Goal: Information Seeking & Learning: Learn about a topic

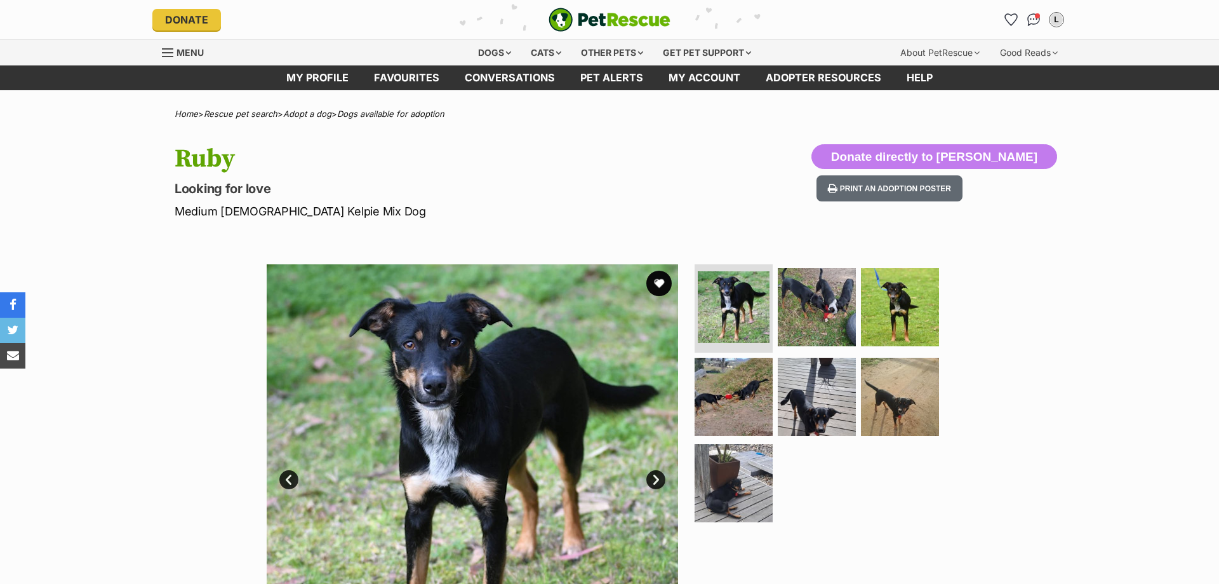
click at [657, 478] on link "Next" at bounding box center [655, 479] width 19 height 19
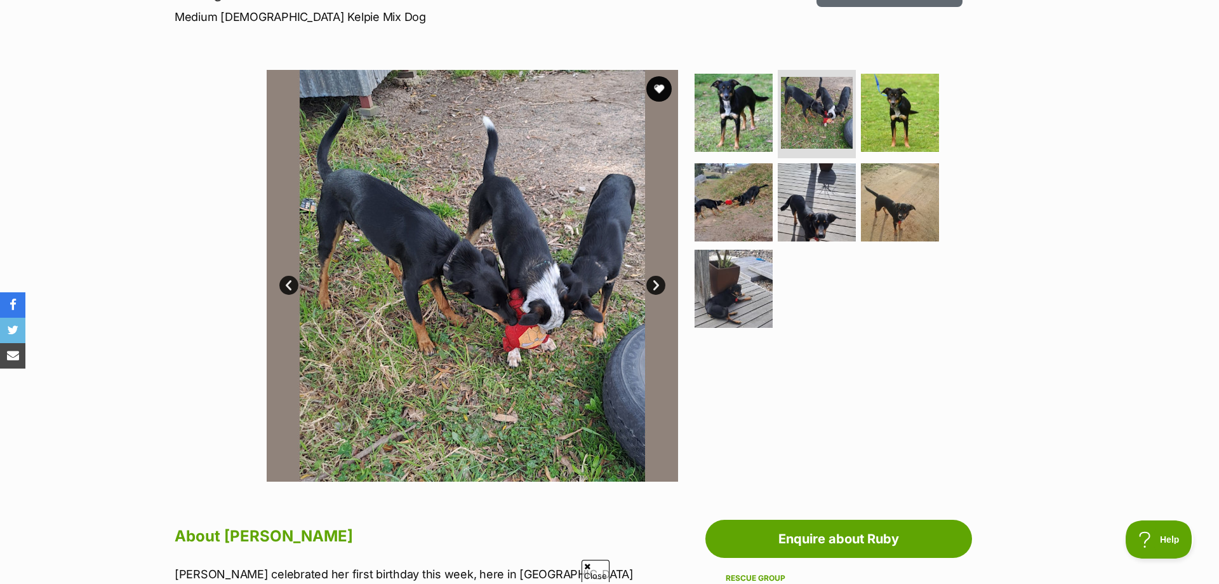
click at [656, 284] on link "Next" at bounding box center [655, 285] width 19 height 19
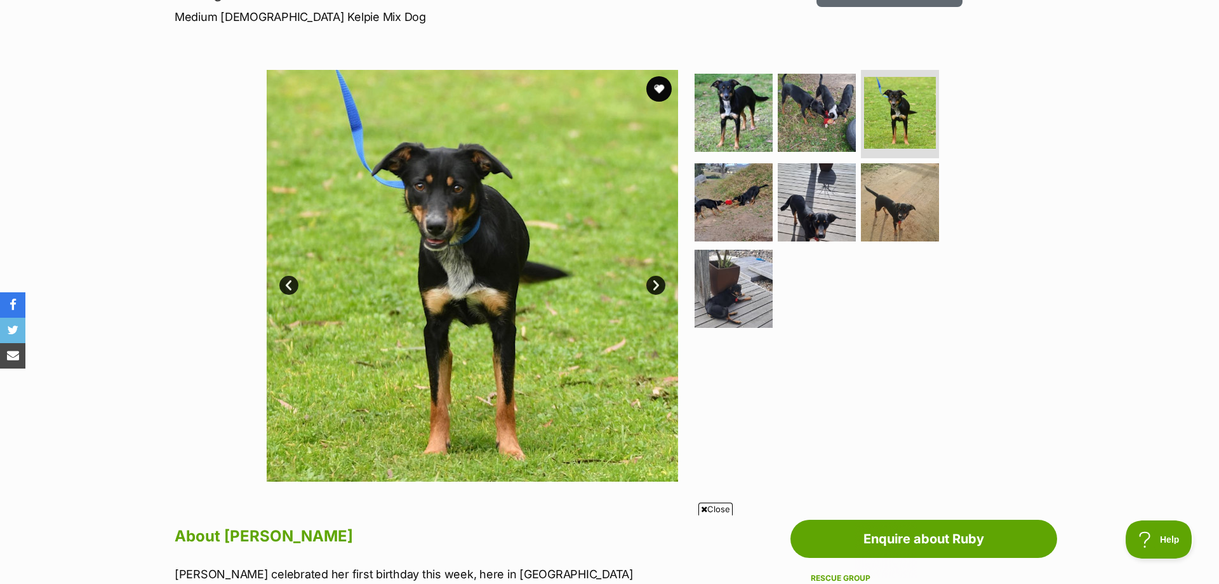
click at [656, 285] on link "Next" at bounding box center [655, 285] width 19 height 19
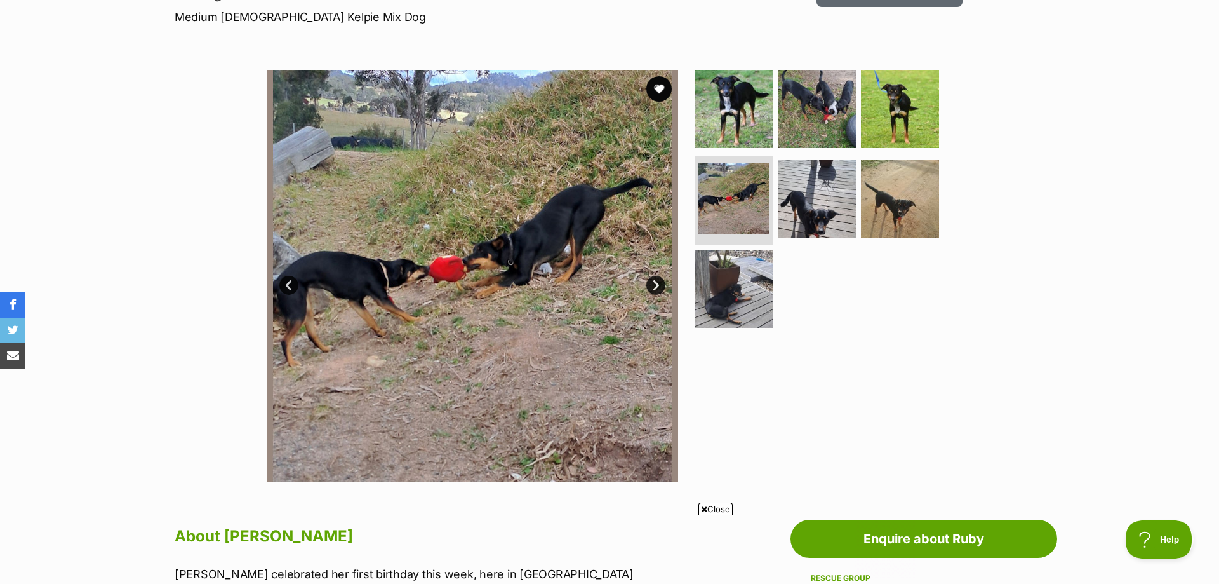
click at [656, 285] on link "Next" at bounding box center [655, 285] width 19 height 19
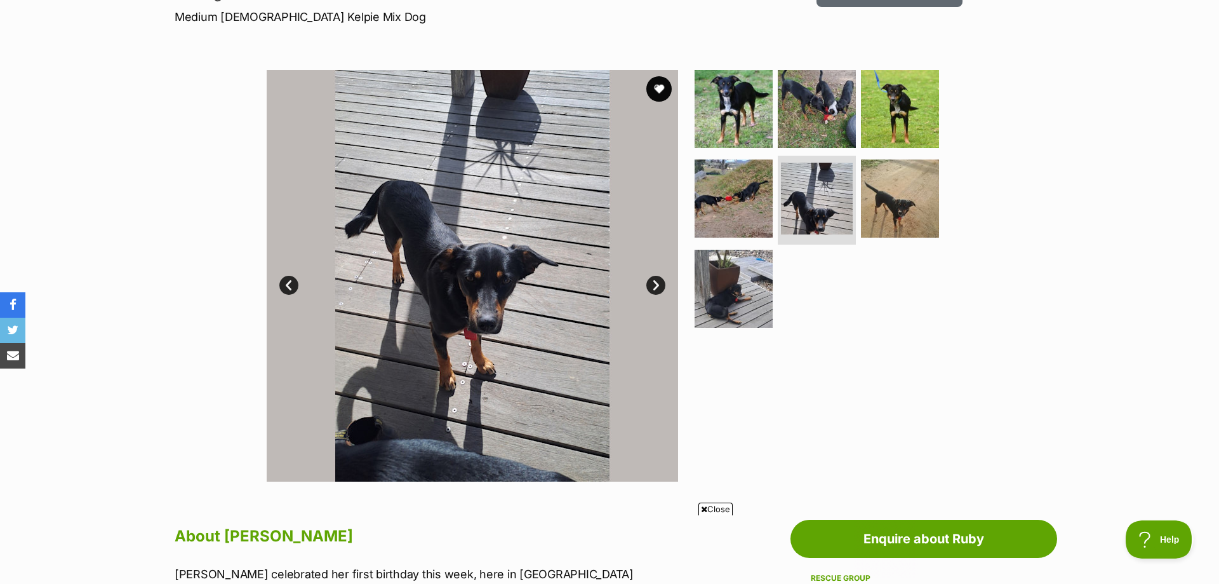
click at [656, 285] on link "Next" at bounding box center [655, 285] width 19 height 19
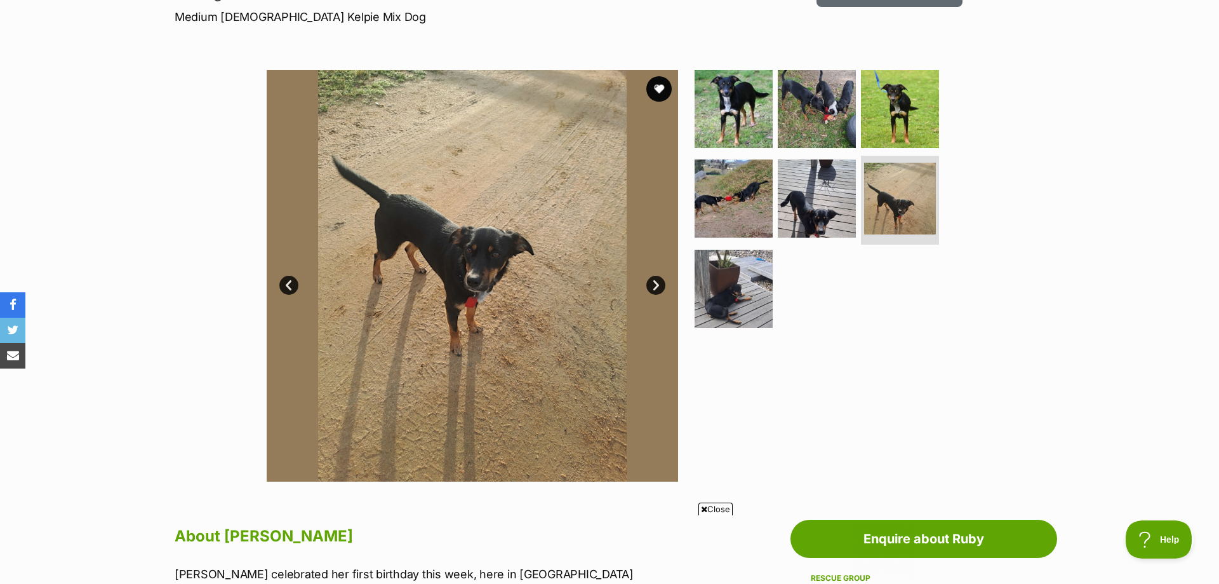
click at [656, 285] on link "Next" at bounding box center [655, 285] width 19 height 19
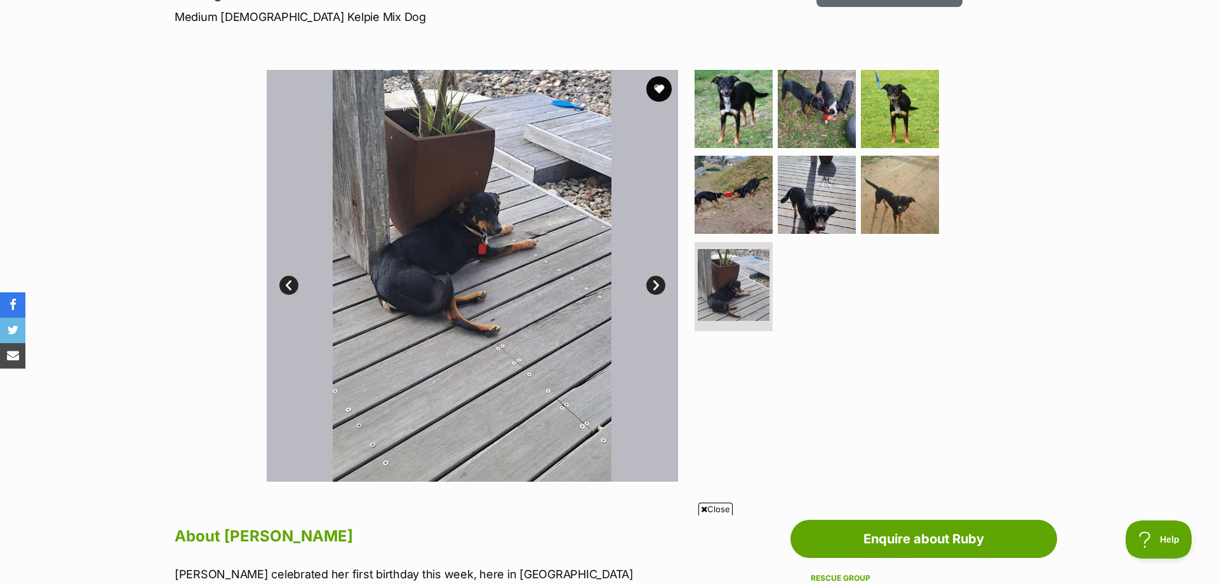
click at [656, 285] on link "Next" at bounding box center [655, 285] width 19 height 19
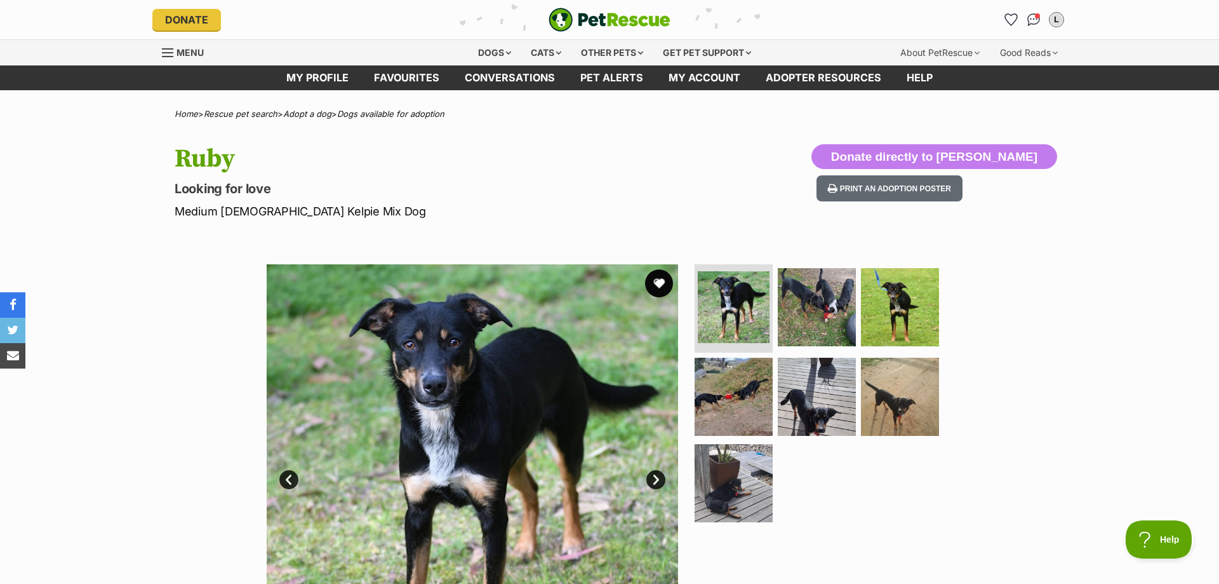
click at [657, 279] on button "favourite" at bounding box center [659, 283] width 28 height 28
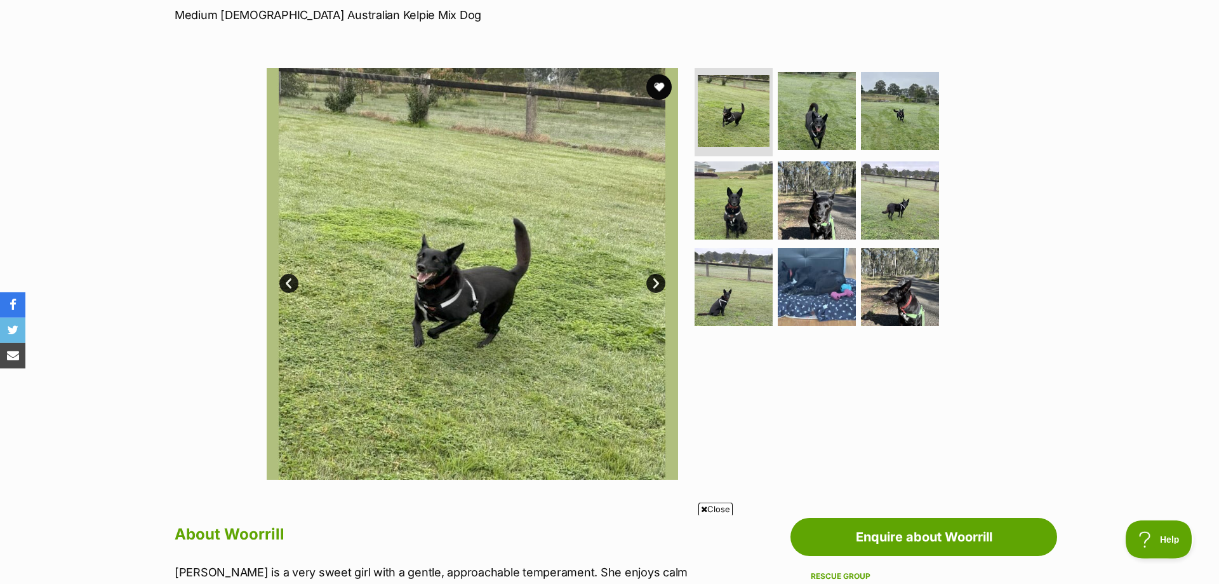
scroll to position [194, 0]
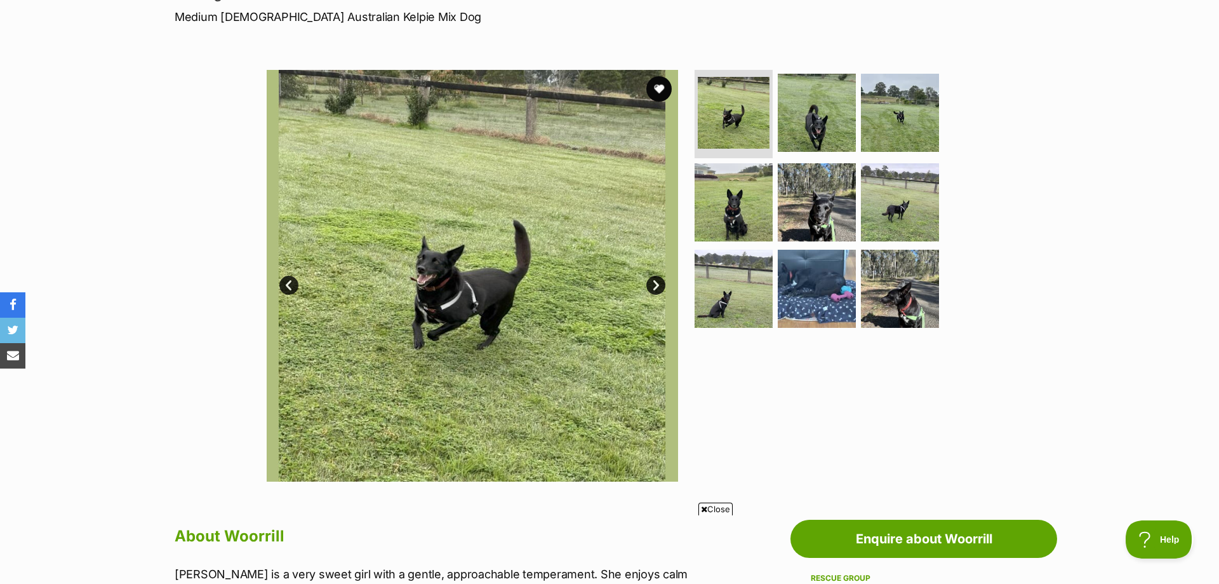
click at [653, 285] on link "Next" at bounding box center [655, 285] width 19 height 19
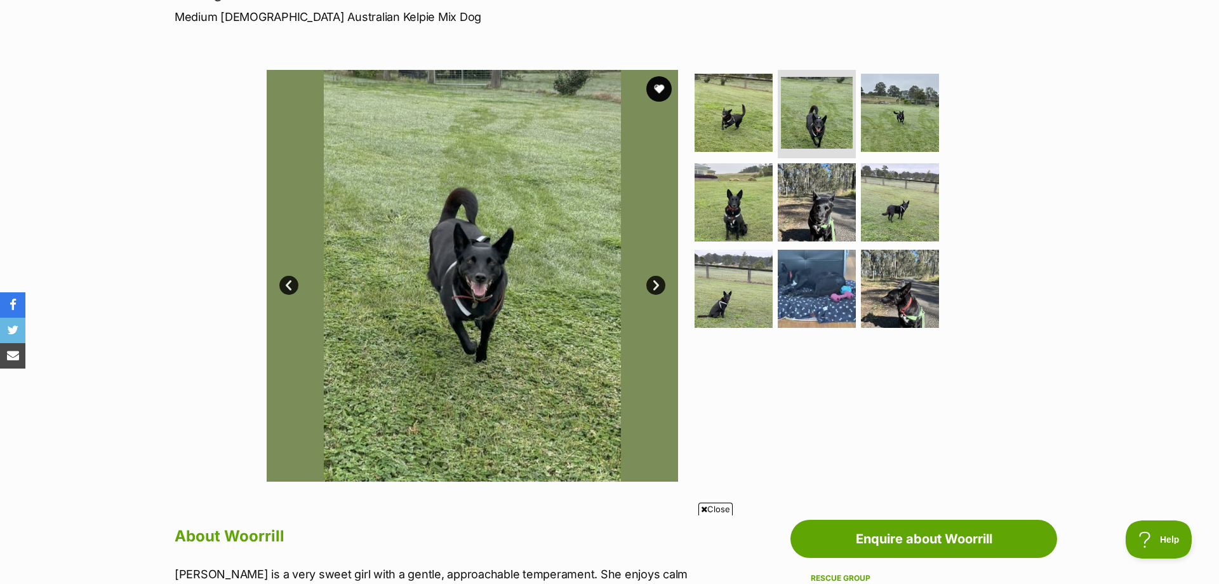
click at [653, 285] on link "Next" at bounding box center [655, 285] width 19 height 19
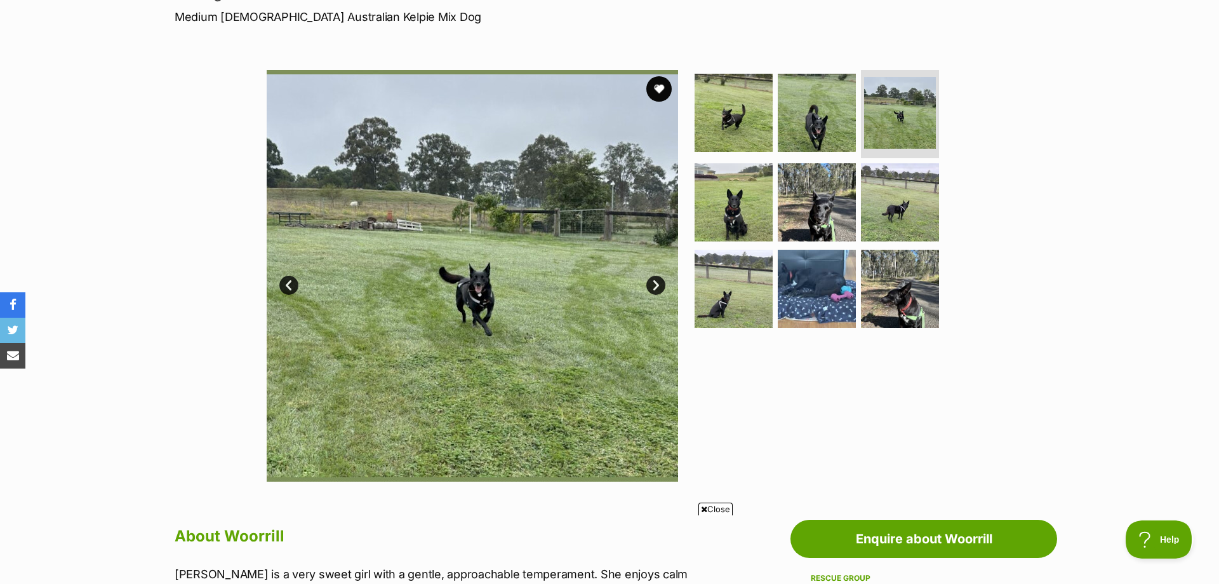
click at [653, 285] on link "Next" at bounding box center [655, 285] width 19 height 19
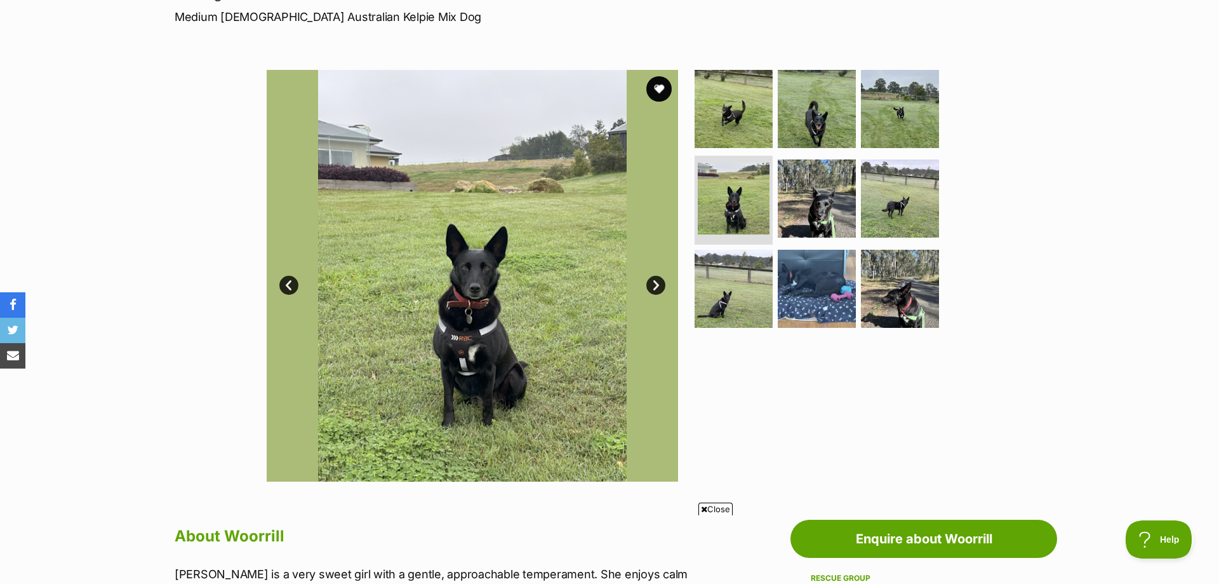
click at [653, 285] on link "Next" at bounding box center [655, 285] width 19 height 19
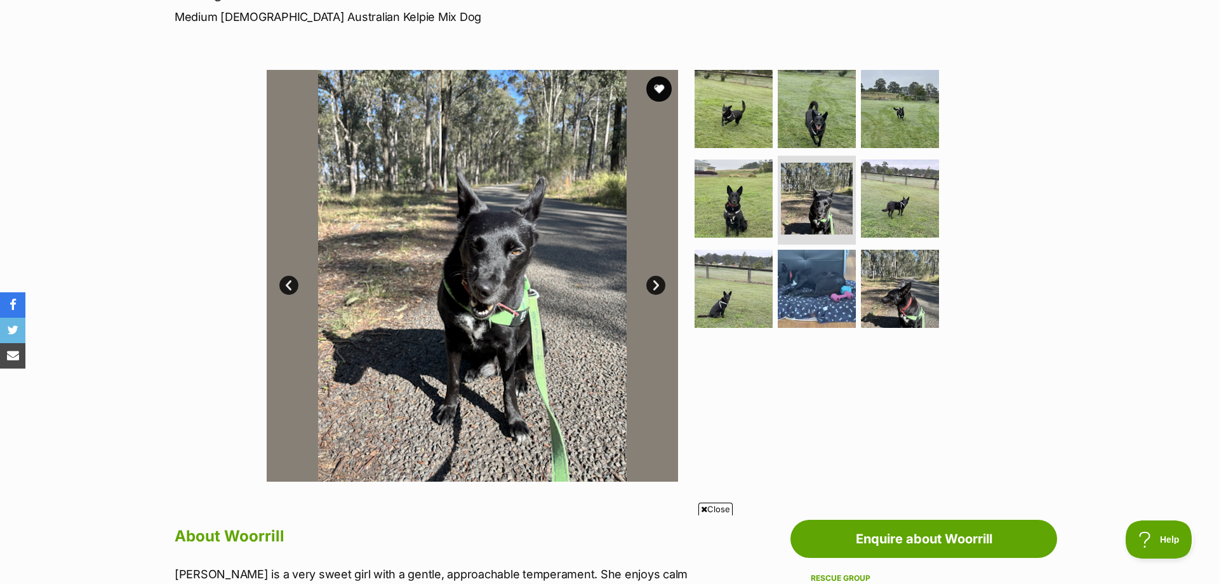
click at [653, 285] on link "Next" at bounding box center [655, 285] width 19 height 19
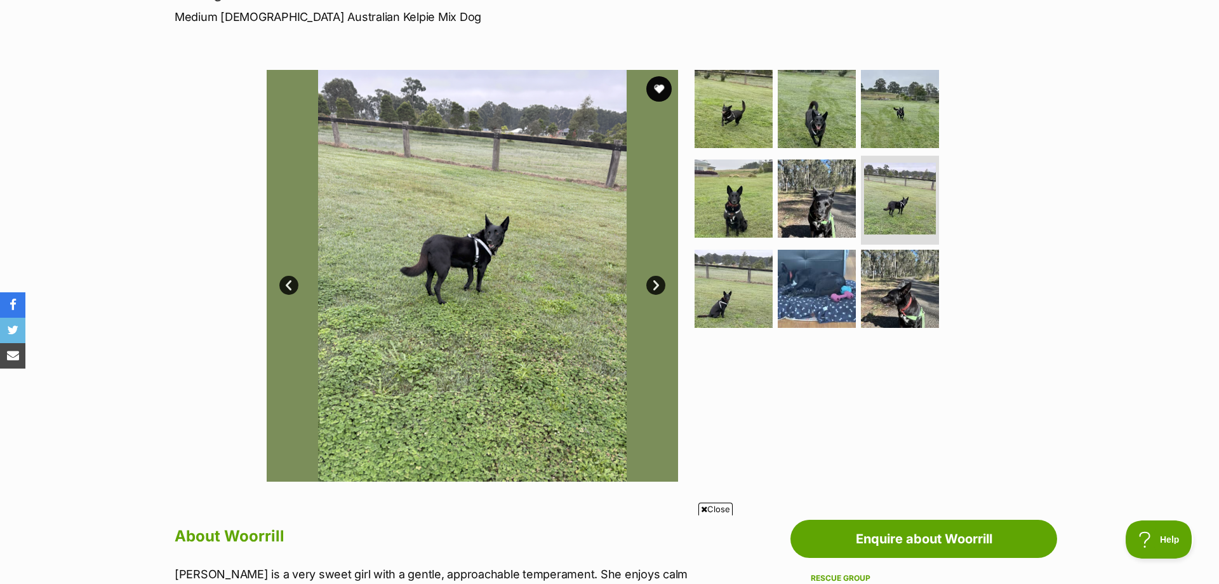
click at [653, 285] on link "Next" at bounding box center [655, 285] width 19 height 19
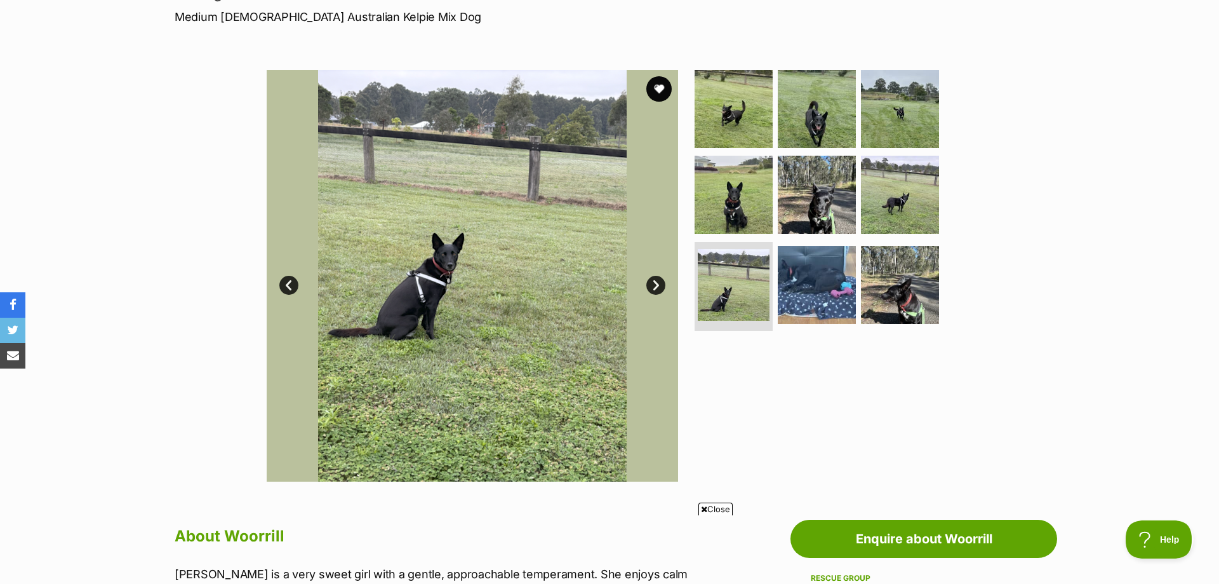
click at [653, 285] on link "Next" at bounding box center [655, 285] width 19 height 19
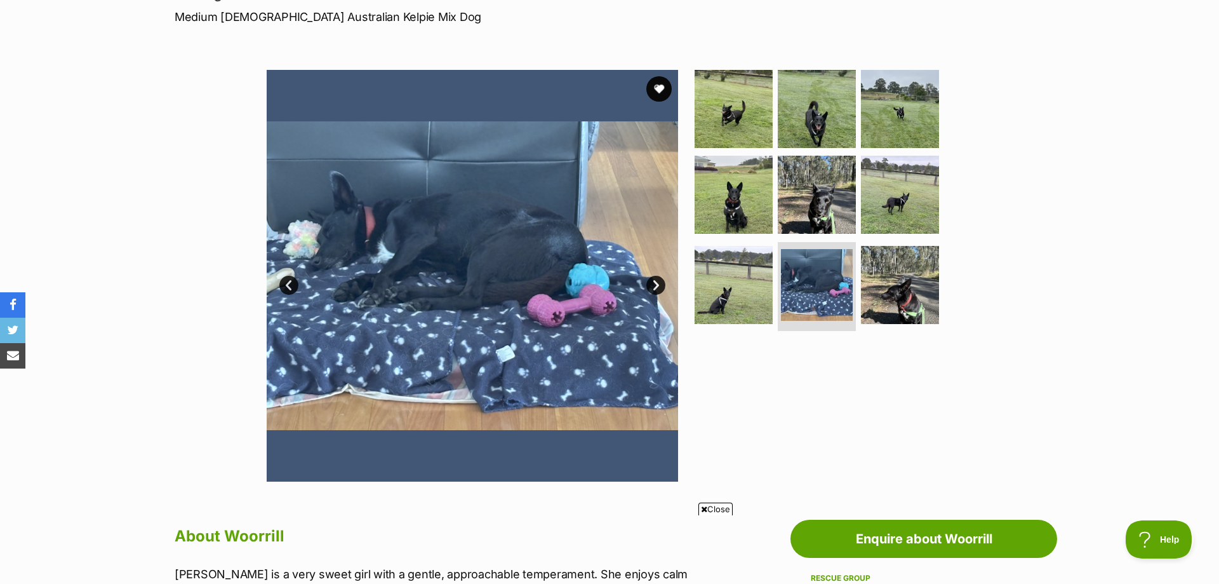
click at [653, 285] on link "Next" at bounding box center [655, 285] width 19 height 19
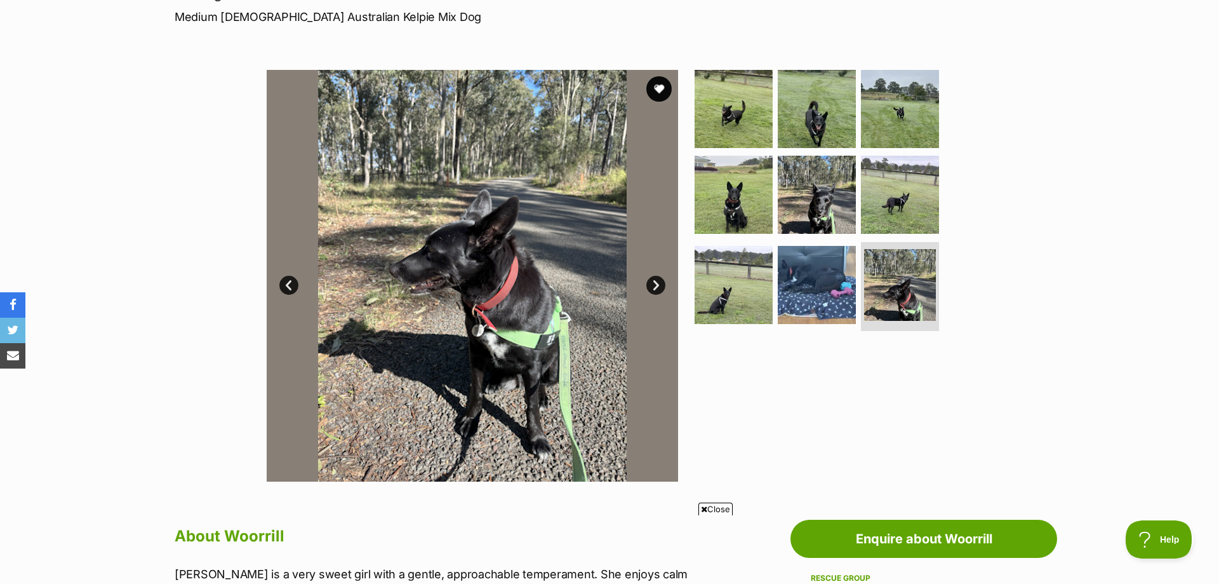
click at [653, 285] on link "Next" at bounding box center [655, 285] width 19 height 19
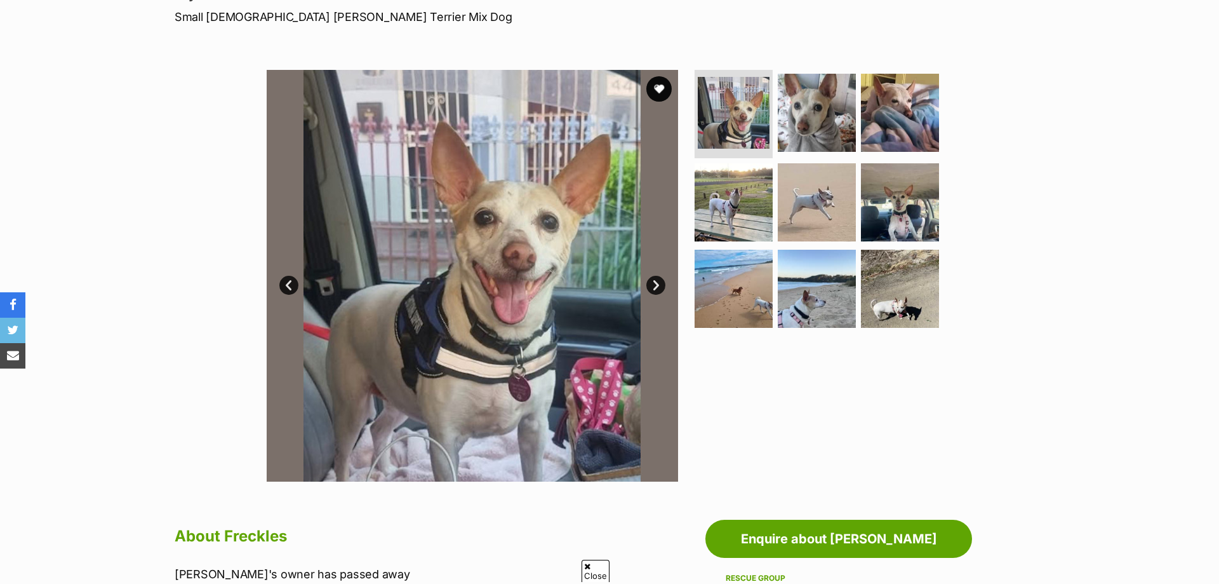
click at [657, 285] on link "Next" at bounding box center [655, 285] width 19 height 19
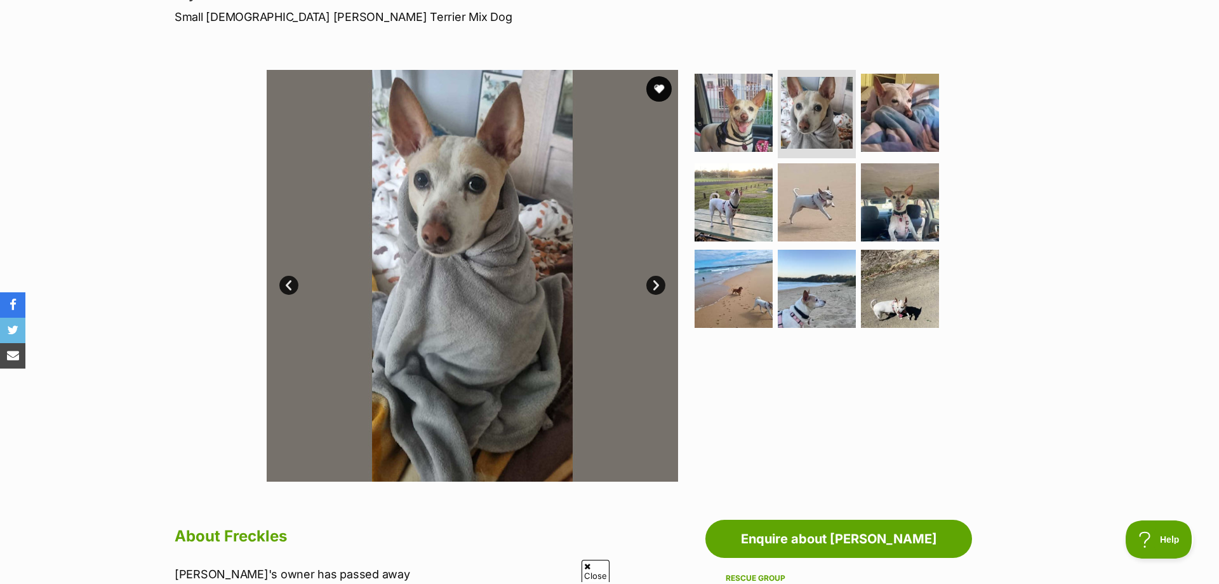
click at [657, 285] on link "Next" at bounding box center [655, 285] width 19 height 19
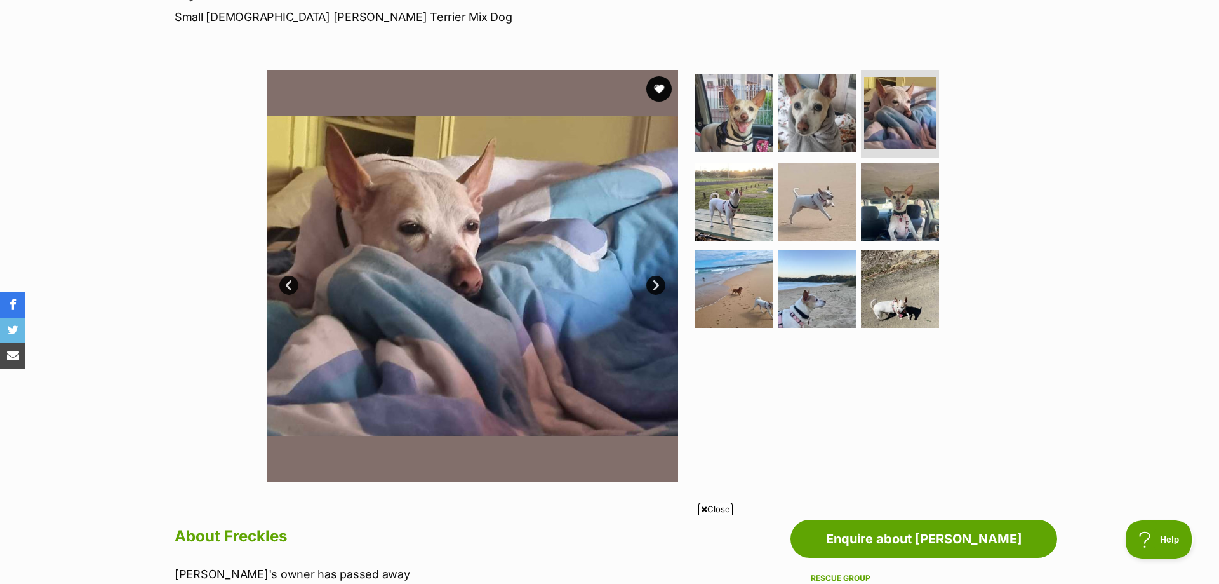
click at [657, 285] on link "Next" at bounding box center [655, 285] width 19 height 19
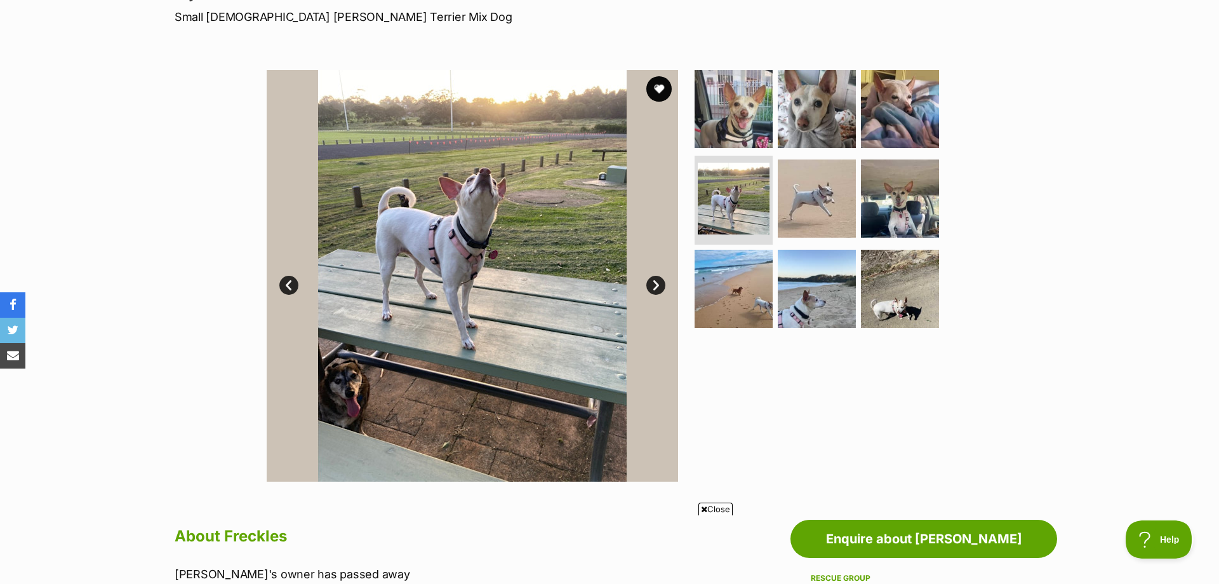
click at [657, 285] on link "Next" at bounding box center [655, 285] width 19 height 19
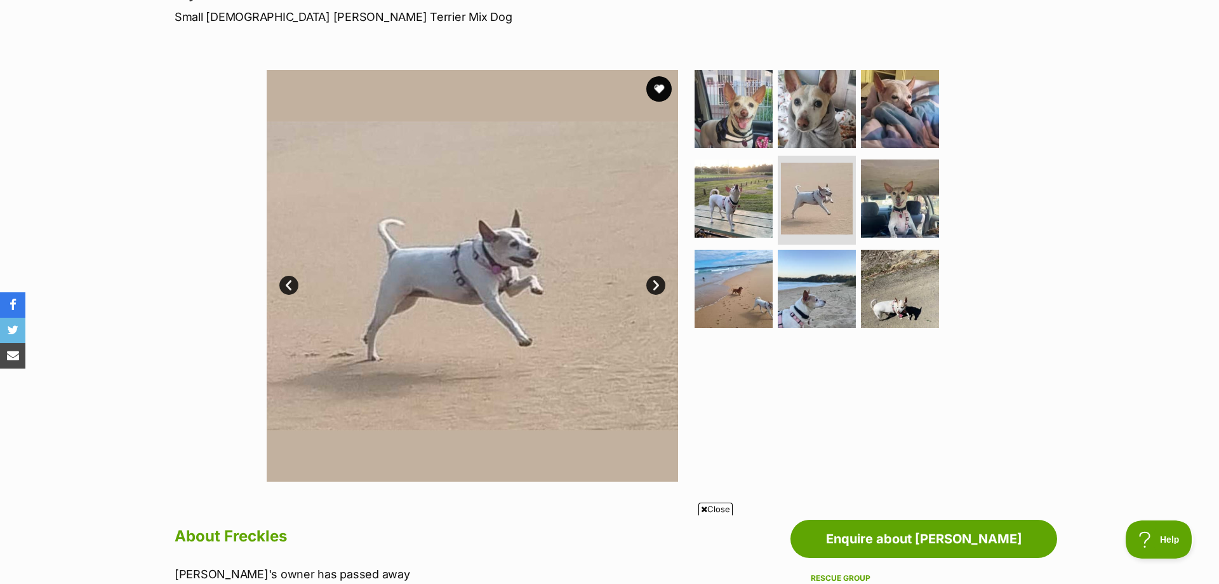
click at [657, 285] on link "Next" at bounding box center [655, 285] width 19 height 19
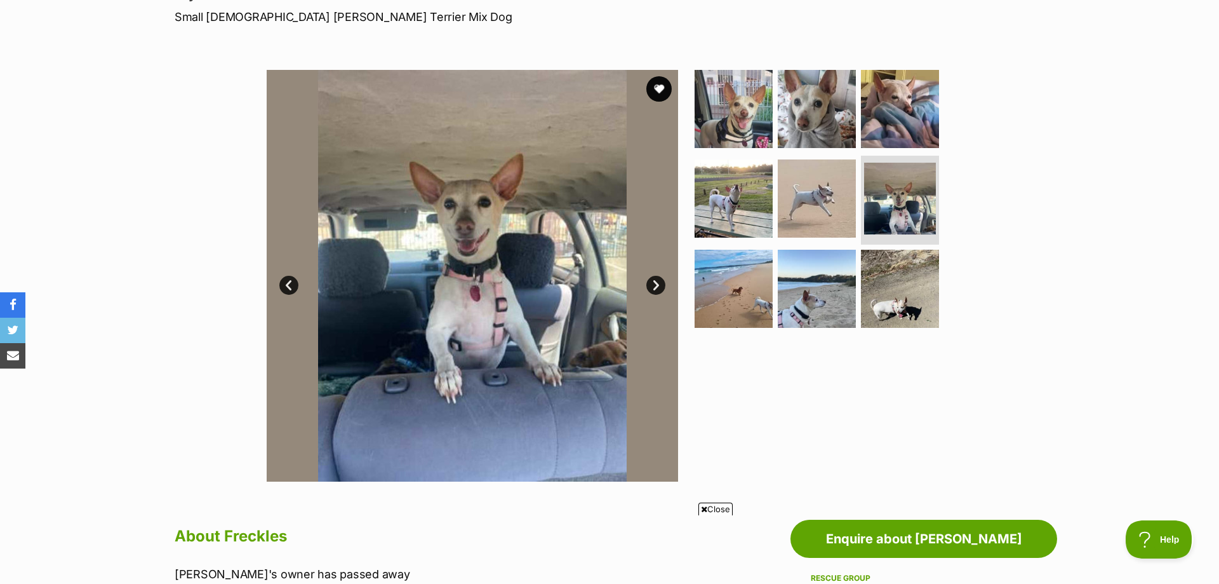
click at [657, 285] on link "Next" at bounding box center [655, 285] width 19 height 19
